Goal: Task Accomplishment & Management: Manage account settings

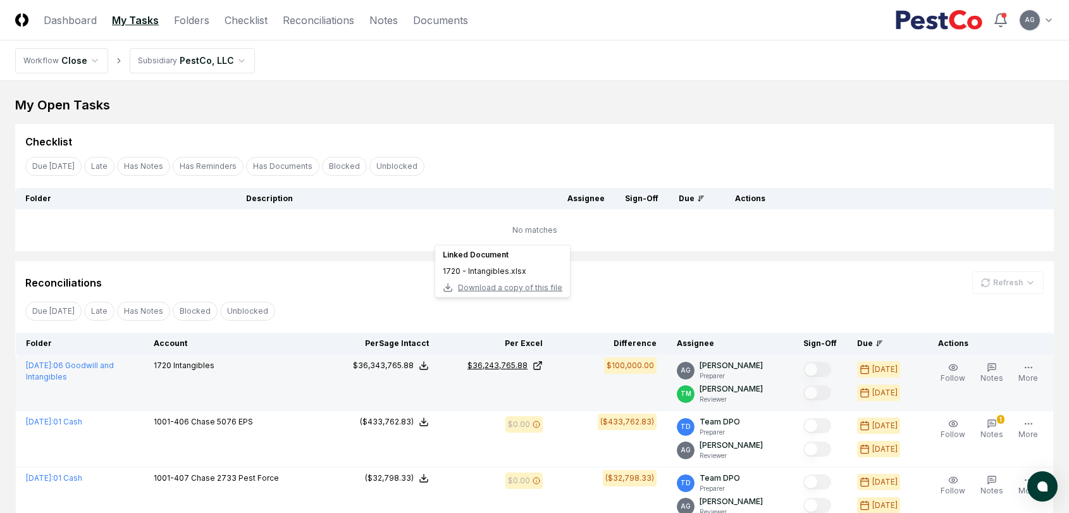
scroll to position [59, 0]
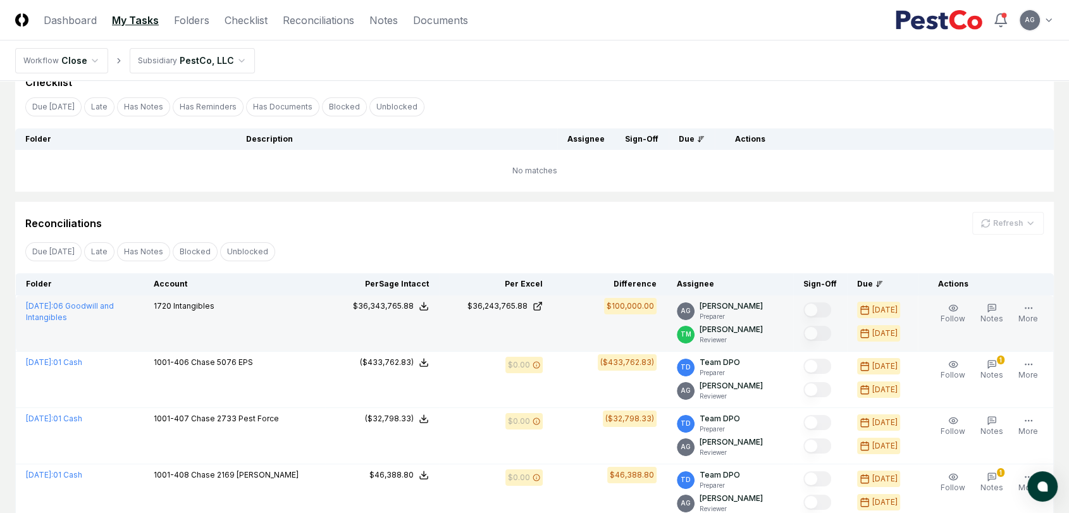
drag, startPoint x: 418, startPoint y: 305, endPoint x: 371, endPoint y: 303, distance: 47.5
click at [371, 303] on button "$36,343,765.88" at bounding box center [391, 305] width 76 height 11
drag, startPoint x: 366, startPoint y: 304, endPoint x: 392, endPoint y: 307, distance: 26.7
click at [392, 307] on div "$36,343,765.88" at bounding box center [383, 305] width 61 height 11
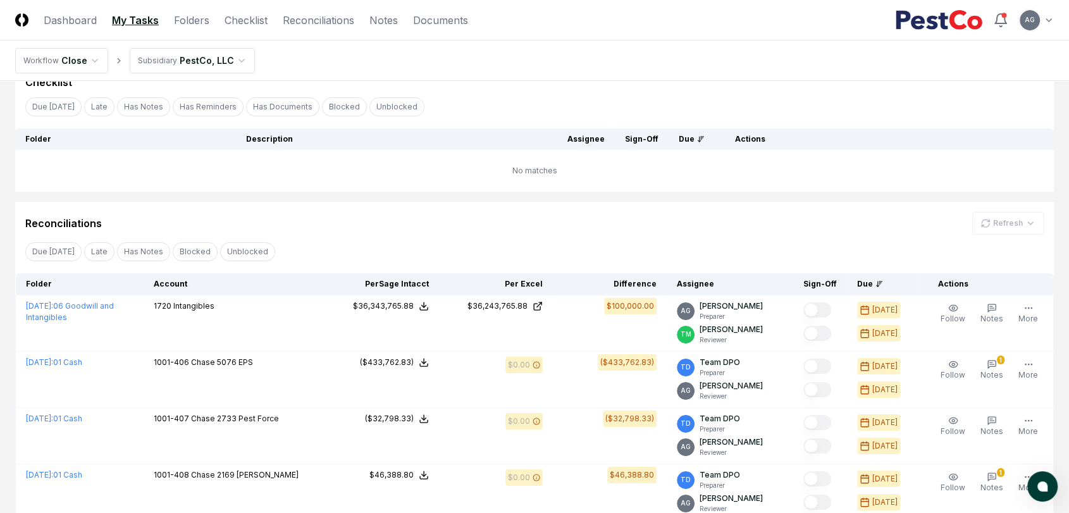
click at [418, 189] on td "No matches" at bounding box center [534, 171] width 1039 height 42
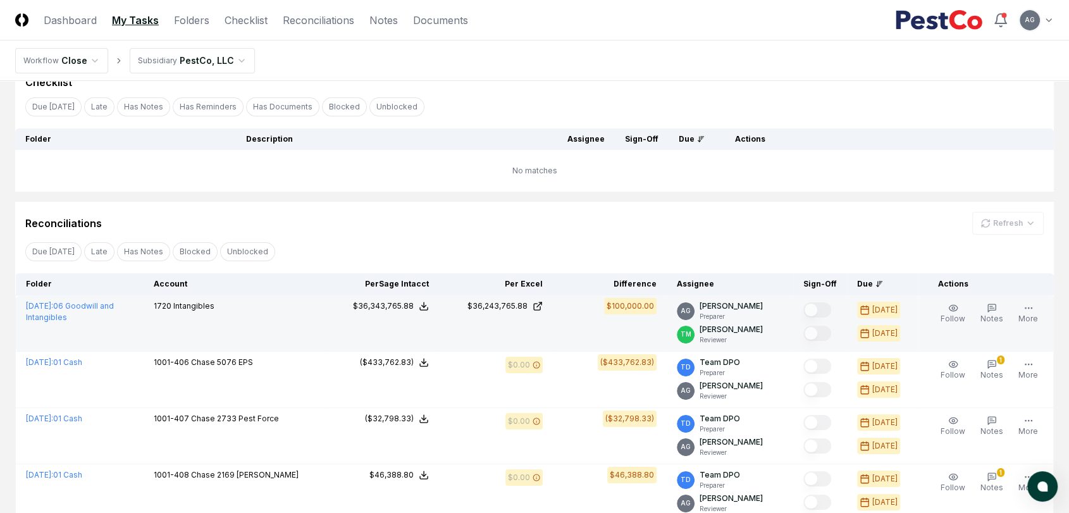
click at [95, 311] on div "[DATE] : 06 Goodwill and Intangibles" at bounding box center [80, 311] width 108 height 23
click at [95, 308] on link "[DATE] : 06 Goodwill and Intangibles" at bounding box center [70, 311] width 88 height 21
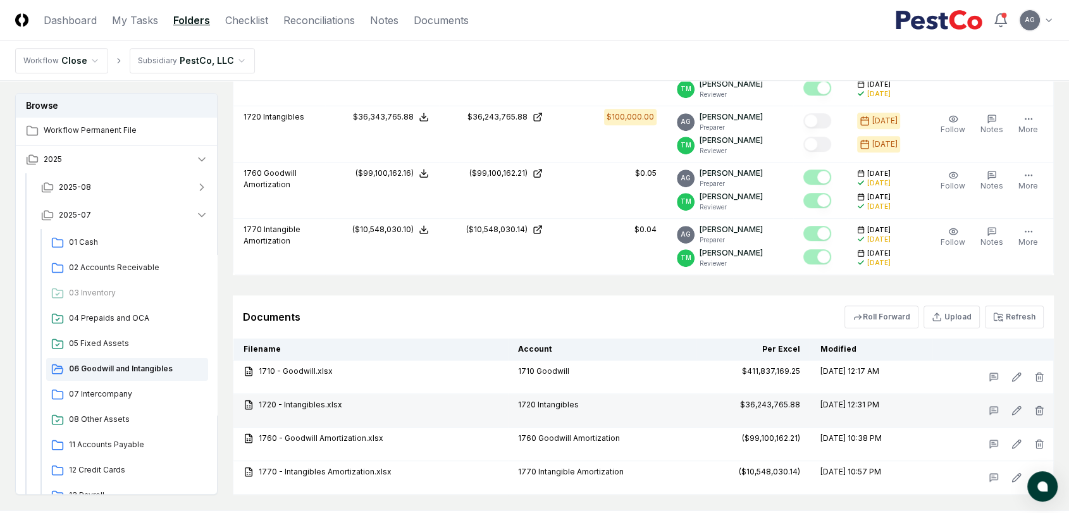
scroll to position [627, 0]
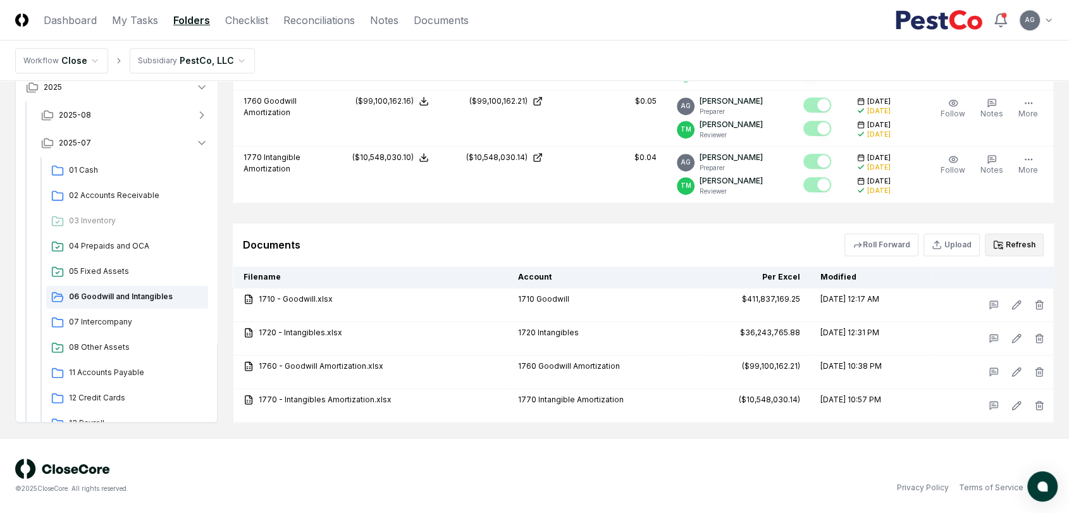
click at [1033, 240] on button "Refresh" at bounding box center [1014, 244] width 59 height 23
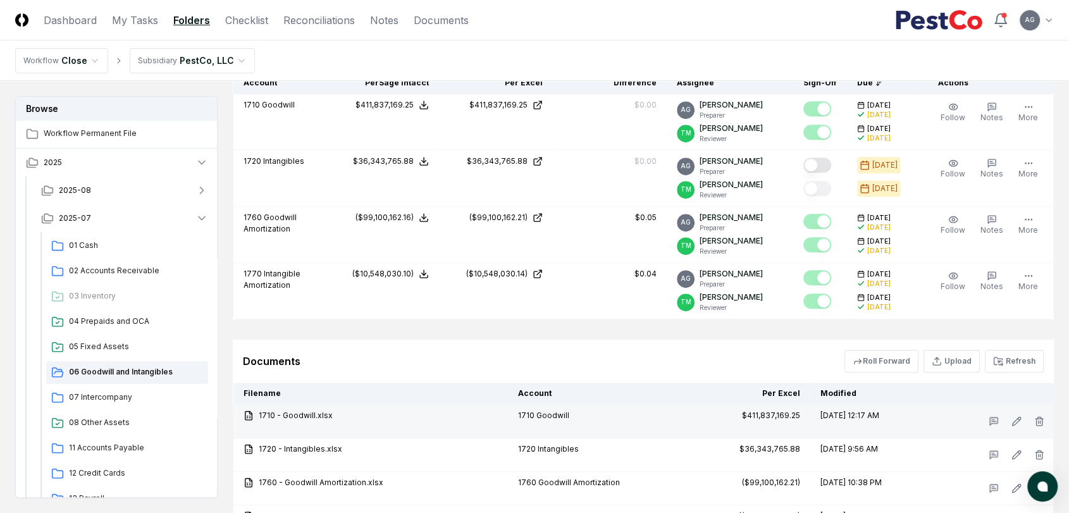
scroll to position [486, 0]
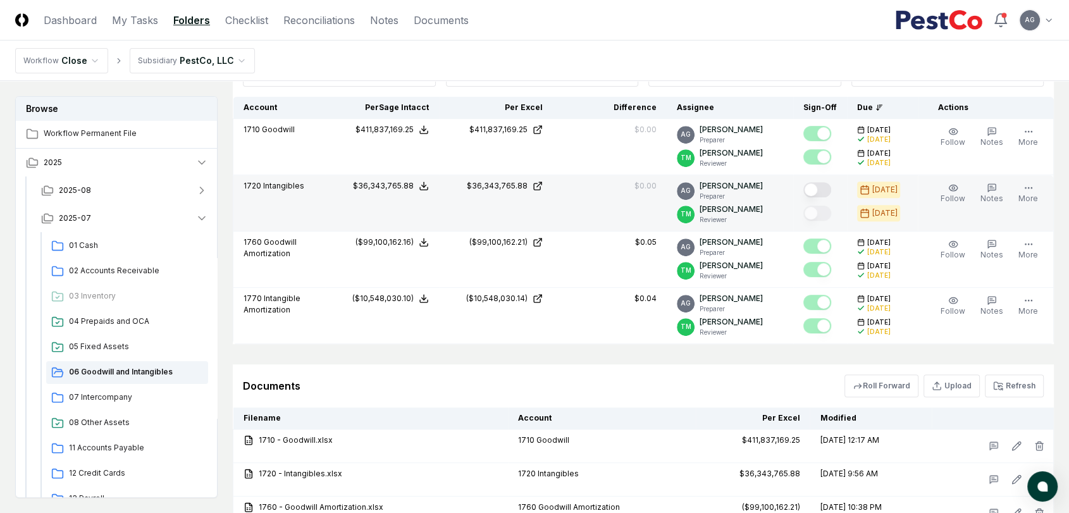
click at [829, 186] on button "Mark complete" at bounding box center [817, 189] width 28 height 15
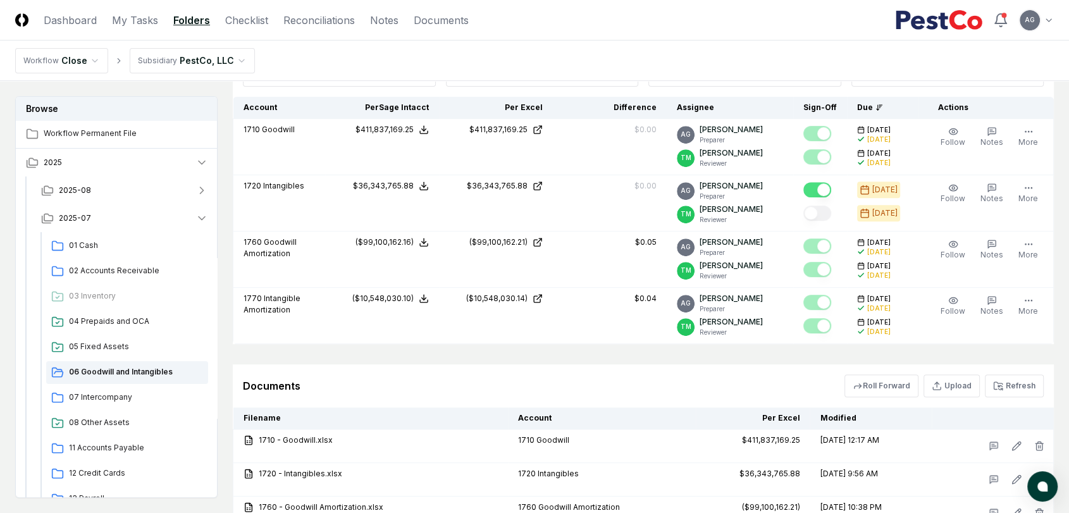
click at [658, 401] on div "Documents Roll Forward Upload Refresh" at bounding box center [643, 385] width 821 height 43
click at [256, 17] on link "Checklist" at bounding box center [246, 20] width 43 height 15
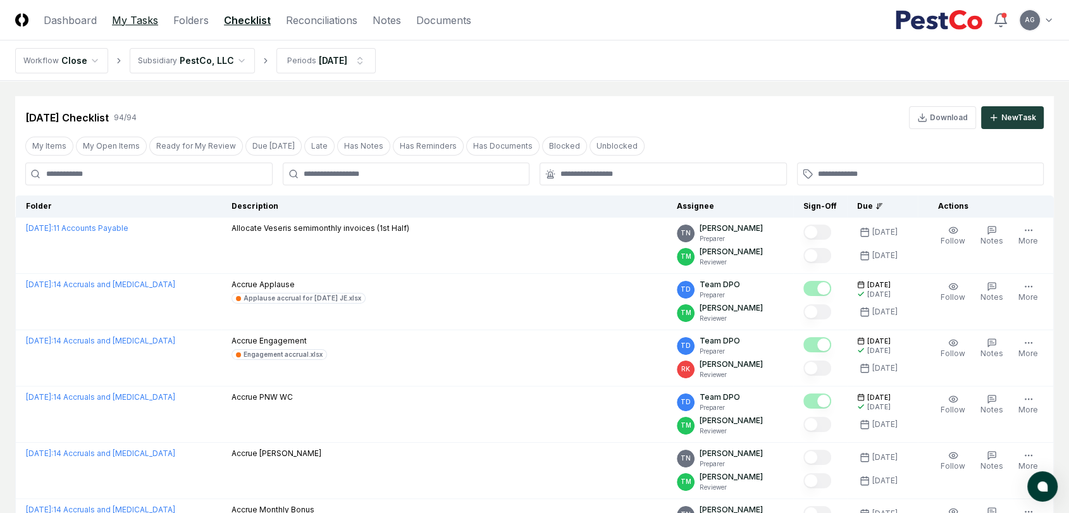
click at [127, 25] on link "My Tasks" at bounding box center [135, 20] width 46 height 15
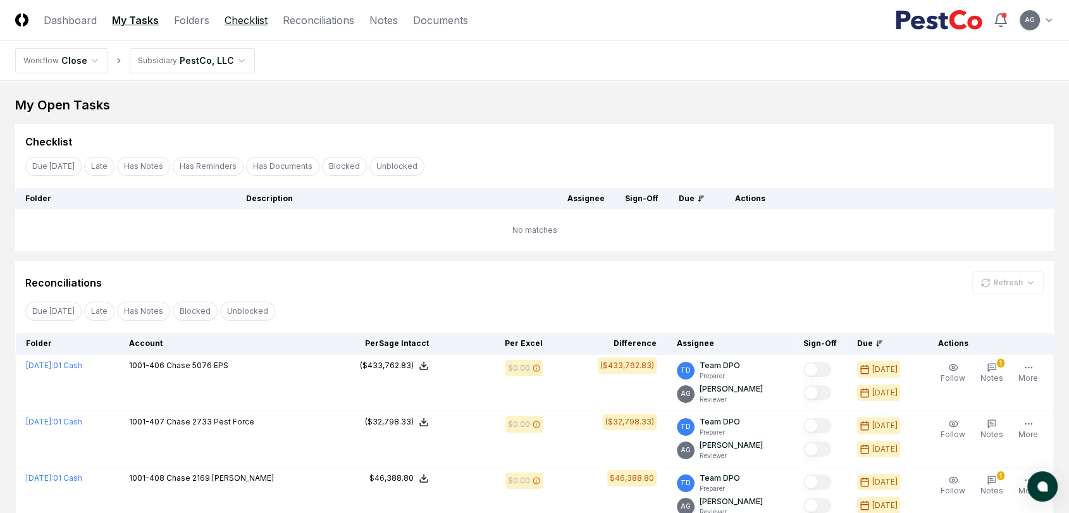
click at [247, 20] on link "Checklist" at bounding box center [246, 20] width 43 height 15
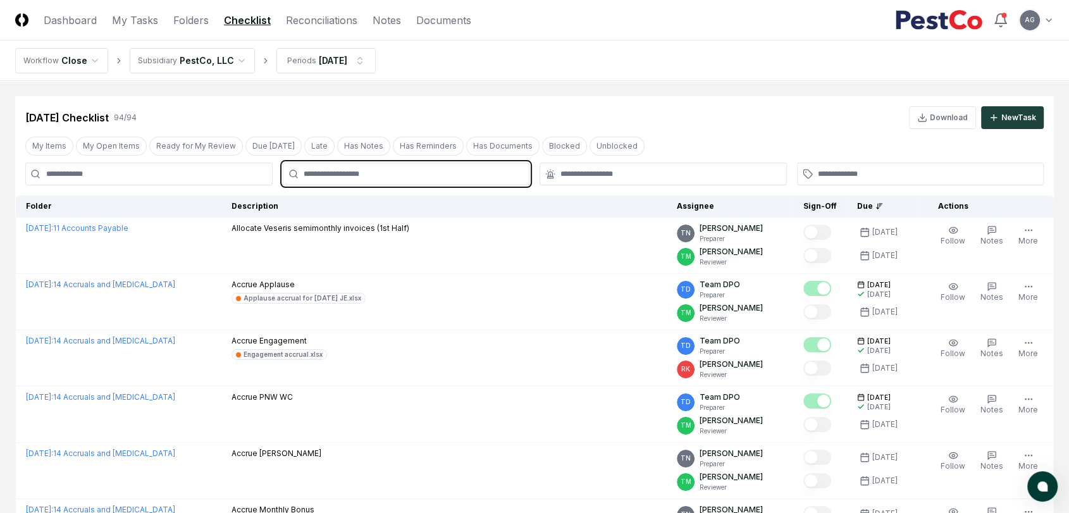
click at [461, 178] on input "text" at bounding box center [413, 173] width 218 height 11
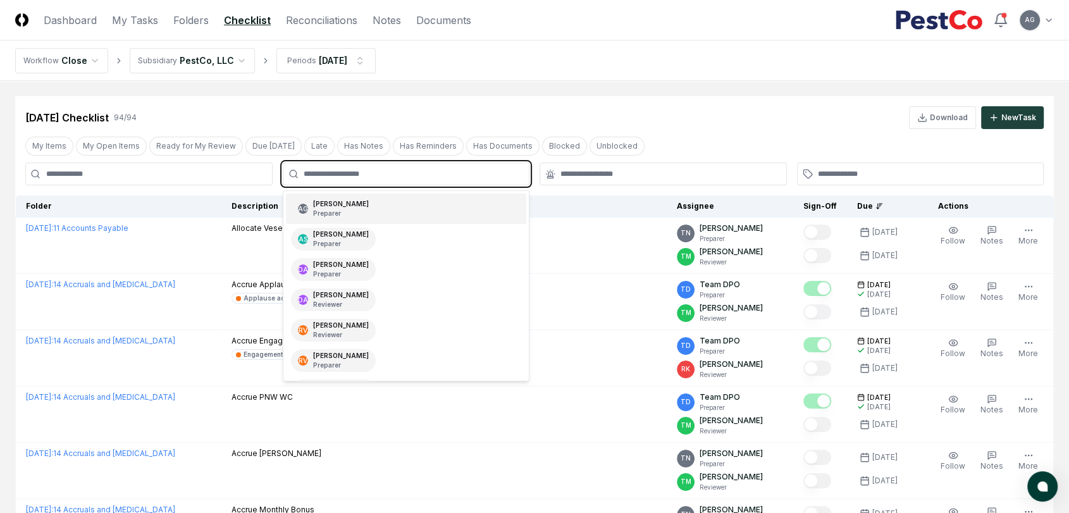
click at [447, 198] on div "AG [PERSON_NAME] Preparer" at bounding box center [406, 209] width 241 height 30
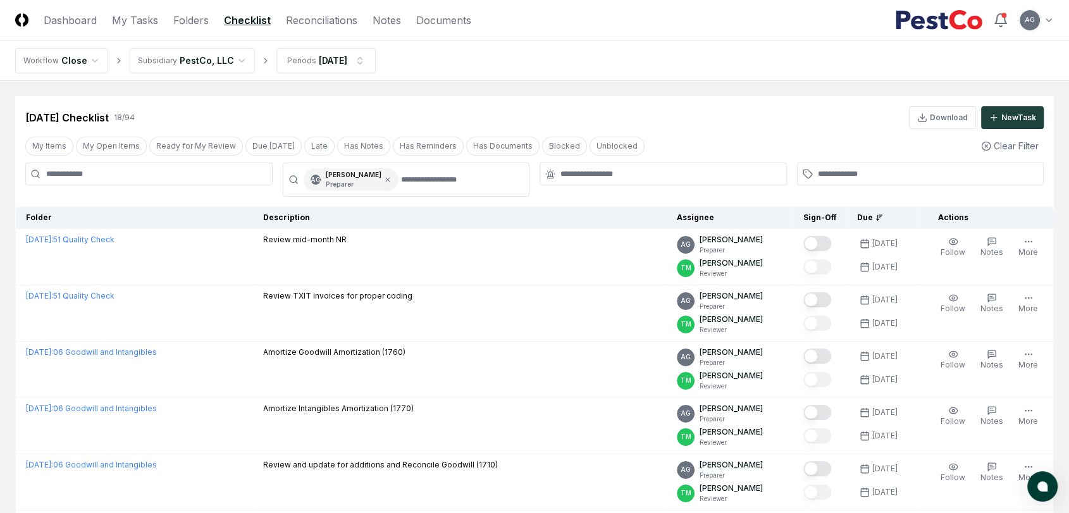
click at [562, 70] on nav "Workflow Close Subsidiary PestCo, LLC Periods [DATE]" at bounding box center [534, 60] width 1069 height 40
